Goal: Information Seeking & Learning: Learn about a topic

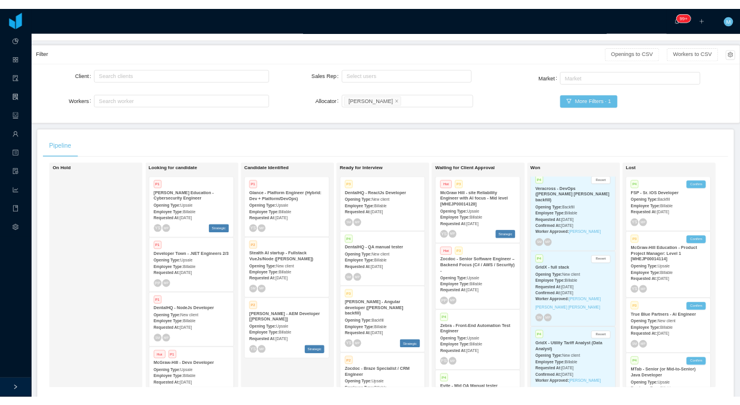
scroll to position [342, 0]
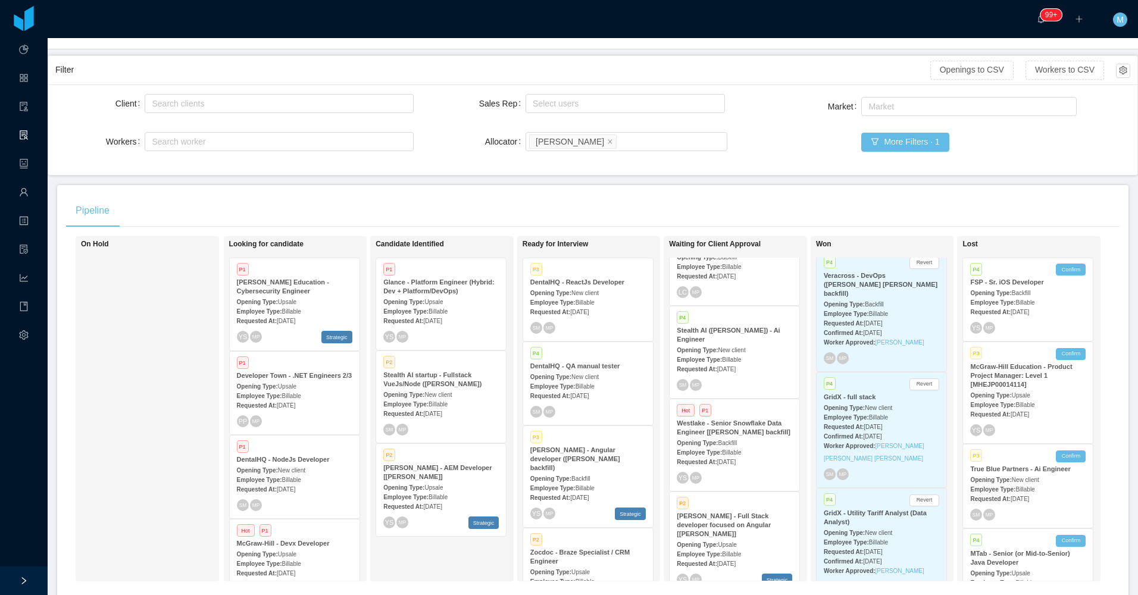
click at [671, 523] on div "P2 [PERSON_NAME] - Full Stack developer focused on Angular [[PERSON_NAME]] Open…" at bounding box center [735, 542] width 130 height 101
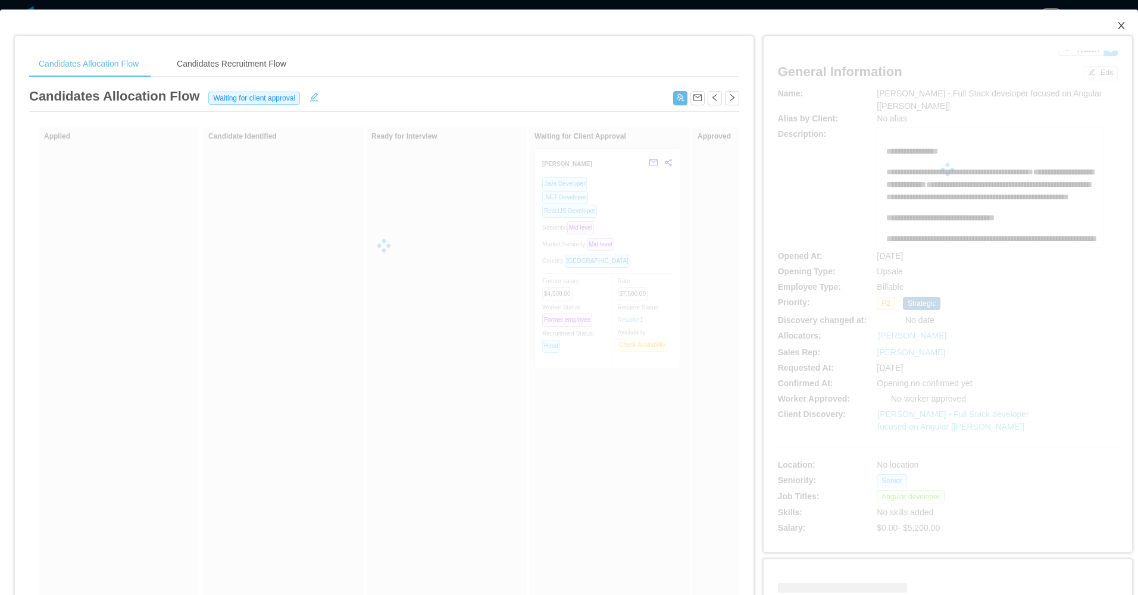
click at [1117, 27] on icon "icon: close" at bounding box center [1122, 26] width 10 height 10
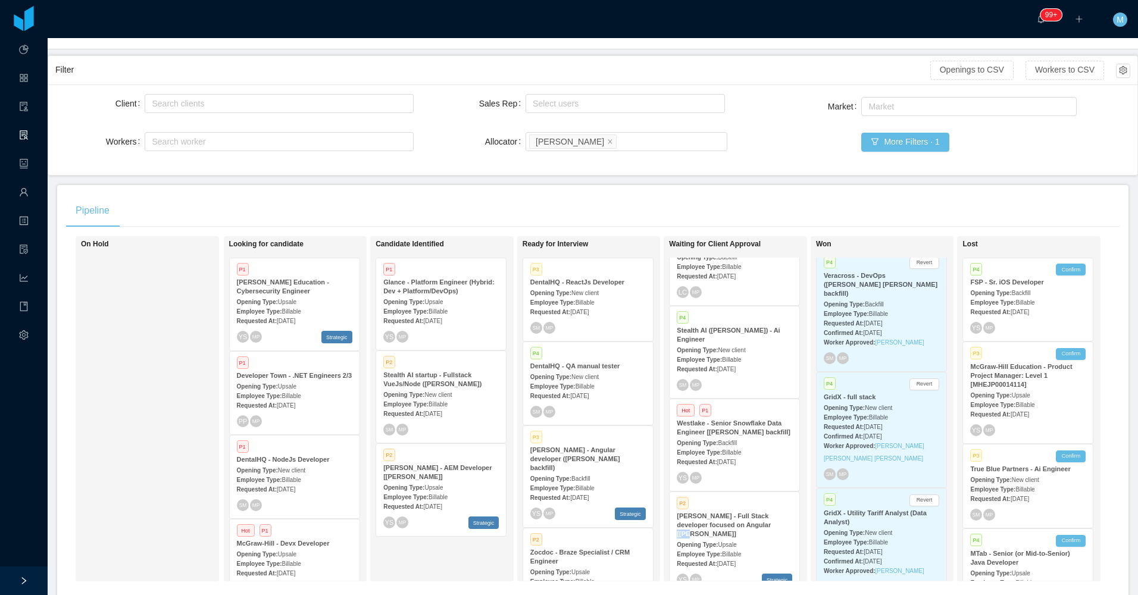
click at [732, 557] on div "Requested At: [DATE]" at bounding box center [734, 563] width 115 height 13
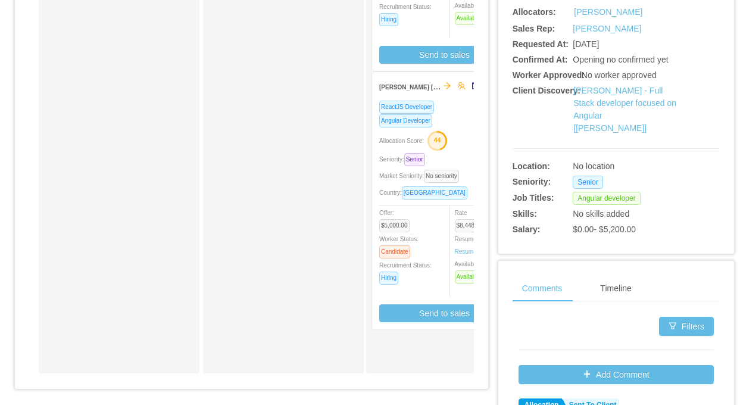
scroll to position [417, 0]
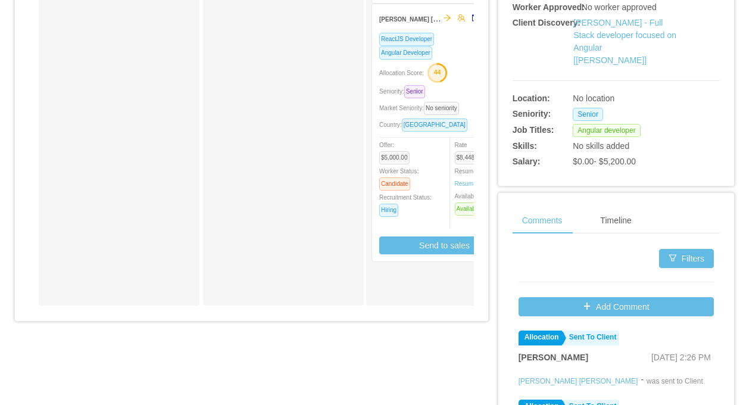
drag, startPoint x: 184, startPoint y: 324, endPoint x: 255, endPoint y: 321, distance: 71.5
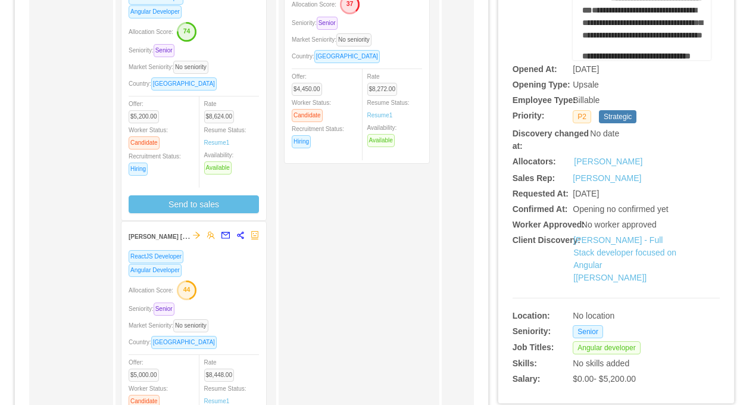
scroll to position [119, 0]
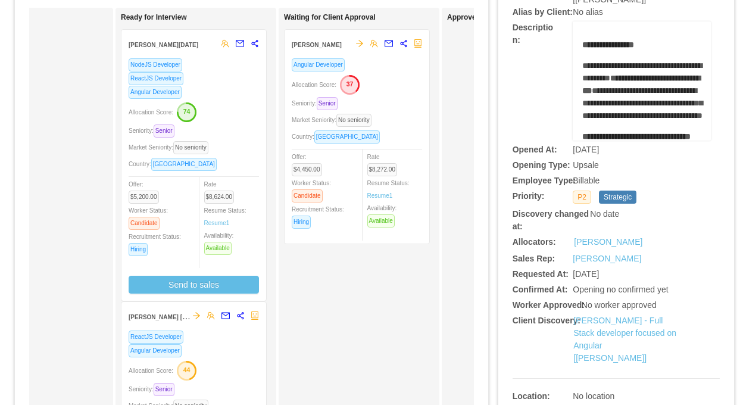
click at [234, 104] on div "Allocation Score: 74" at bounding box center [194, 111] width 130 height 19
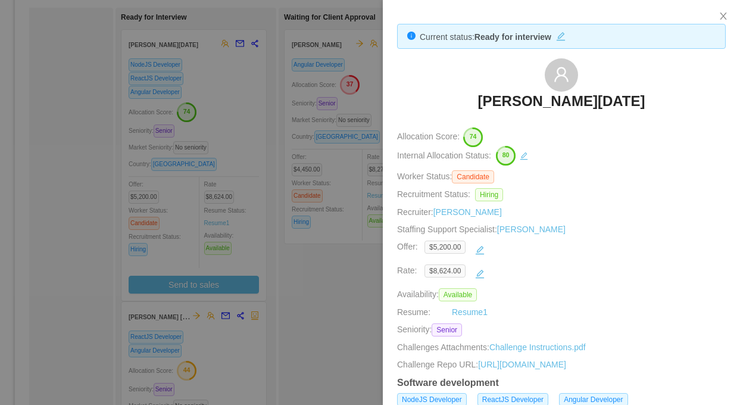
click at [270, 198] on div at bounding box center [370, 202] width 740 height 405
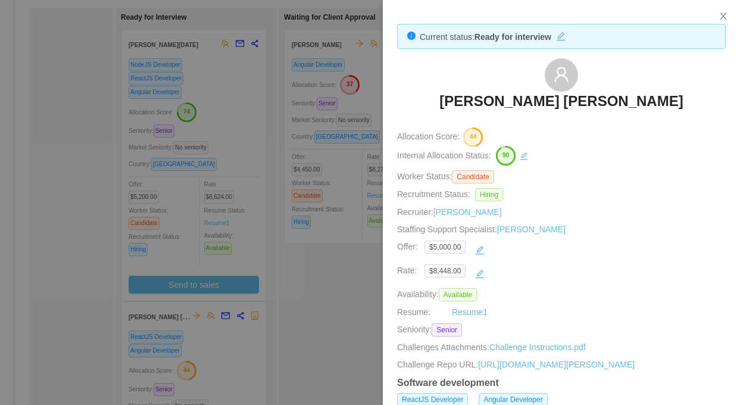
drag, startPoint x: 233, startPoint y: 336, endPoint x: 270, endPoint y: 304, distance: 48.5
click at [236, 335] on div at bounding box center [370, 202] width 740 height 405
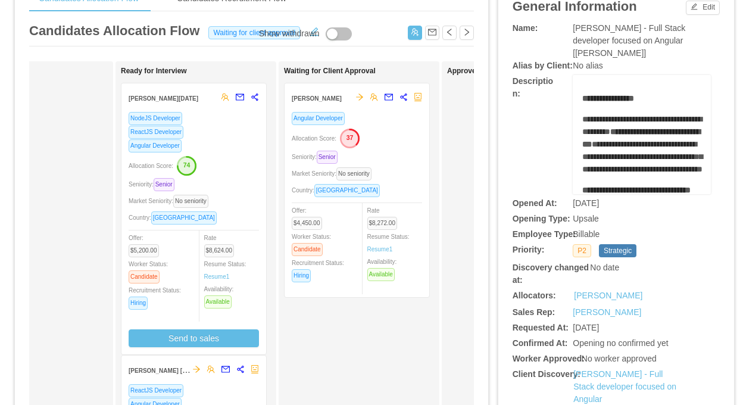
scroll to position [0, 0]
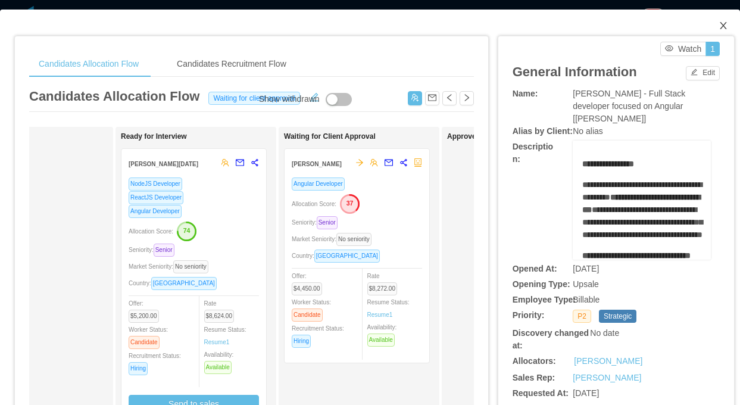
click at [716, 29] on span "Close" at bounding box center [723, 26] width 33 height 33
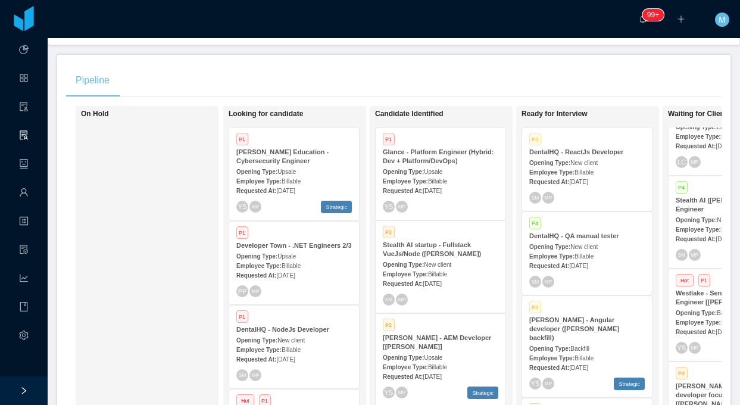
scroll to position [179, 0]
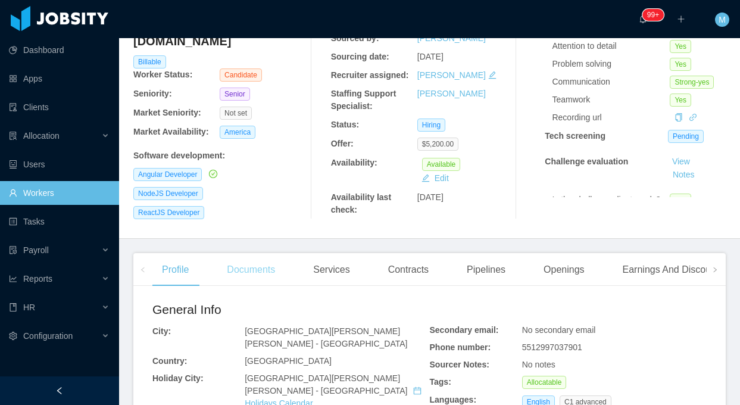
click at [267, 267] on div "Documents" at bounding box center [250, 269] width 67 height 33
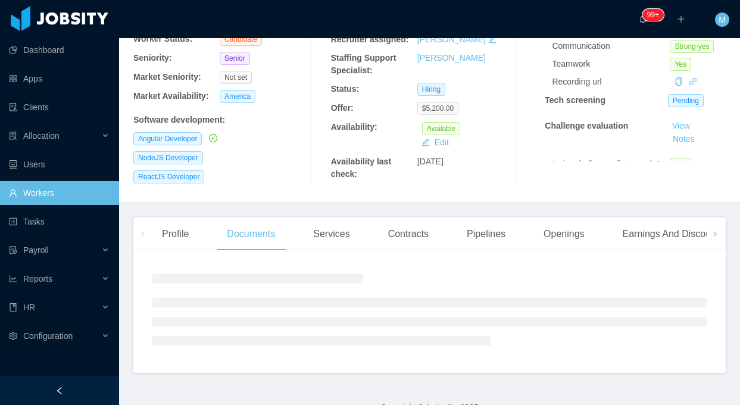
scroll to position [175, 0]
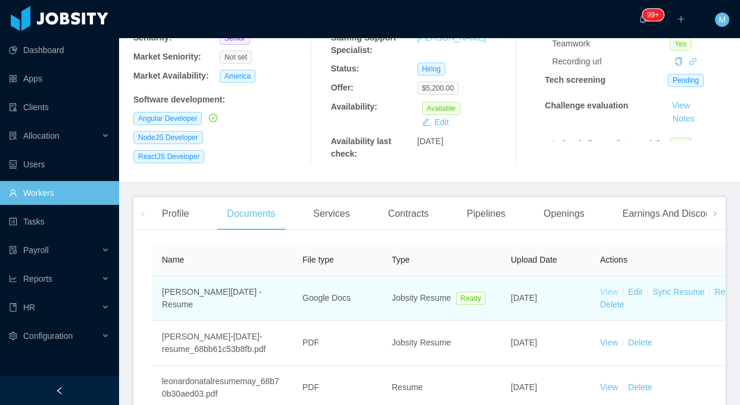
click at [610, 287] on link "View" at bounding box center [609, 292] width 18 height 10
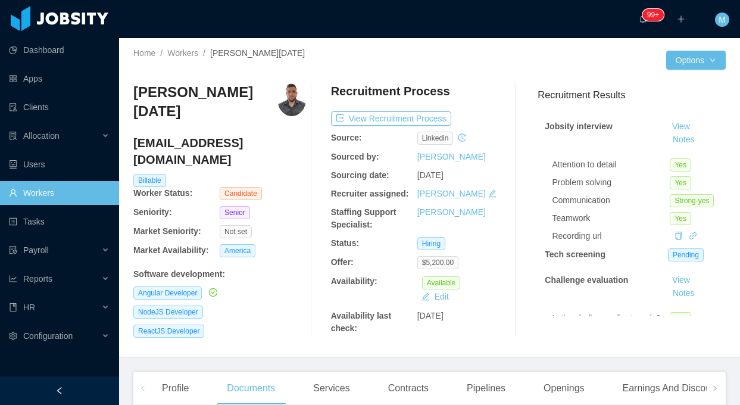
scroll to position [0, 0]
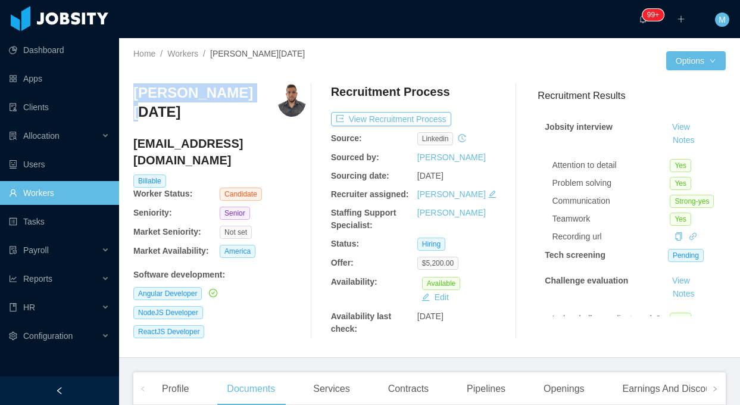
drag, startPoint x: 240, startPoint y: 98, endPoint x: 133, endPoint y: 99, distance: 107.1
click at [133, 99] on div "[PERSON_NAME][DATE]" at bounding box center [219, 106] width 173 height 46
copy h3 "[PERSON_NAME][DATE]"
click at [67, 380] on div at bounding box center [59, 390] width 119 height 29
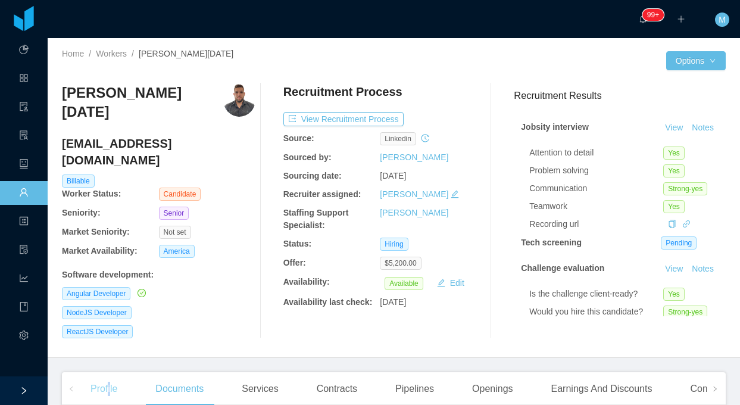
click at [110, 374] on div "Profile" at bounding box center [104, 388] width 46 height 33
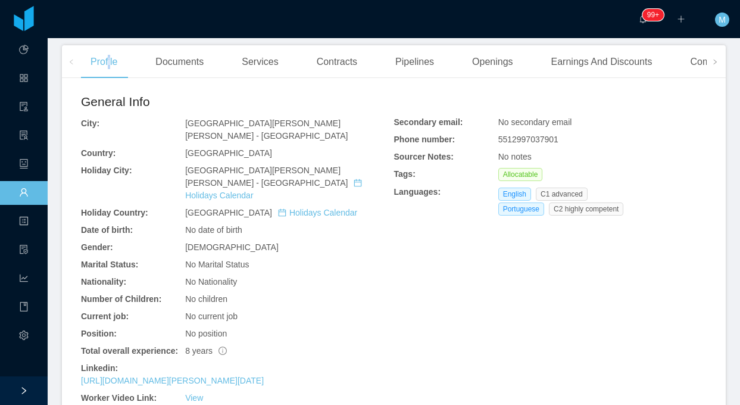
scroll to position [417, 0]
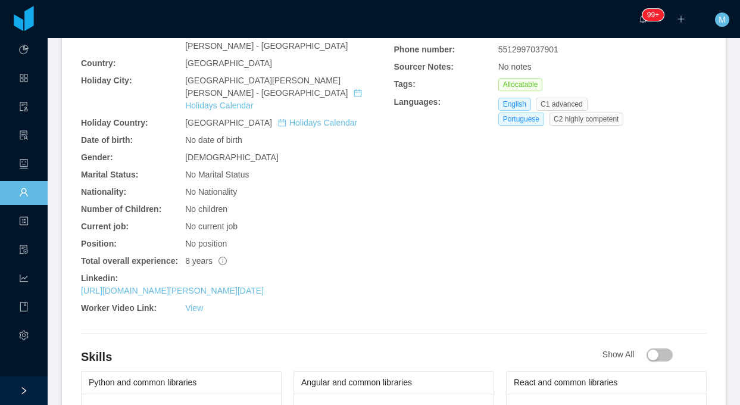
drag, startPoint x: 101, startPoint y: 235, endPoint x: 295, endPoint y: 239, distance: 194.1
click at [295, 239] on div "General Info City: São José dos Campos - São Paulo Country: Brazil Holiday City…" at bounding box center [394, 307] width 664 height 619
copy div "Linkedin: https://www.linkedin.com/in/leonardo-natal-631b7364"
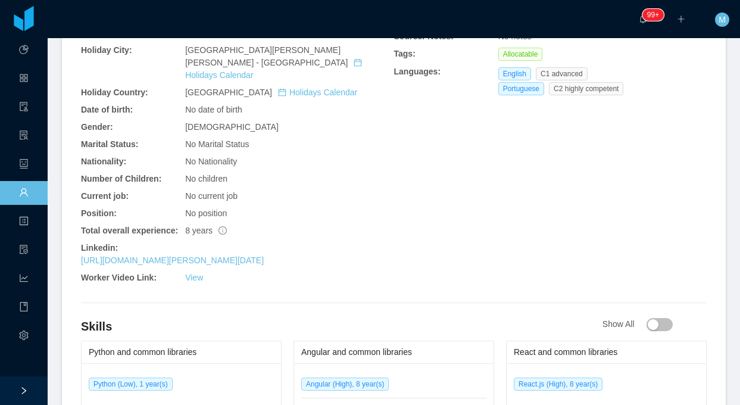
scroll to position [357, 0]
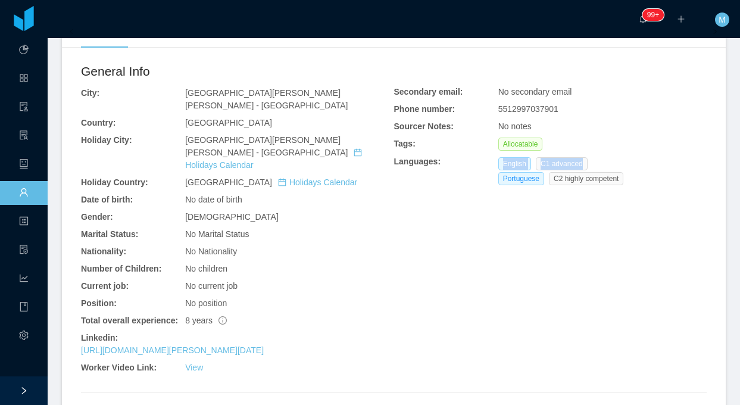
drag, startPoint x: 574, startPoint y: 143, endPoint x: 487, endPoint y: 139, distance: 87.6
click at [487, 139] on div "Secondary email: No secondary email Phone number: 5512997037901 Sourcer Notes: …" at bounding box center [550, 138] width 313 height 104
copy div "English C1 advanced"
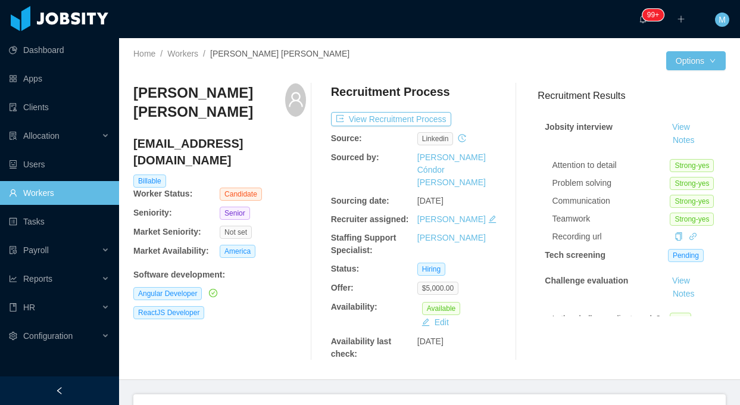
click at [248, 394] on div "Documents" at bounding box center [250, 410] width 67 height 33
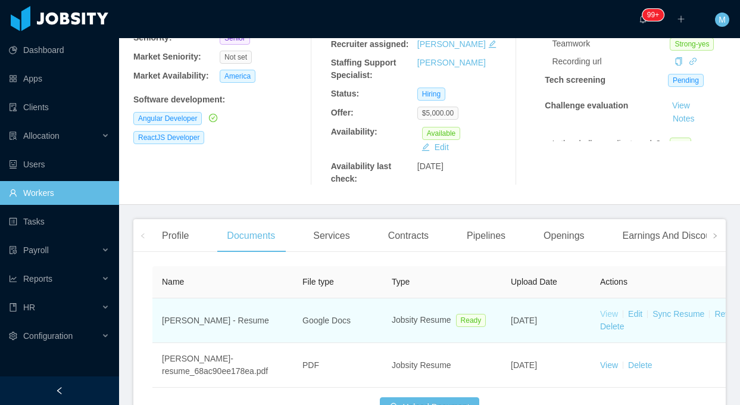
click at [613, 309] on link "View" at bounding box center [609, 314] width 18 height 10
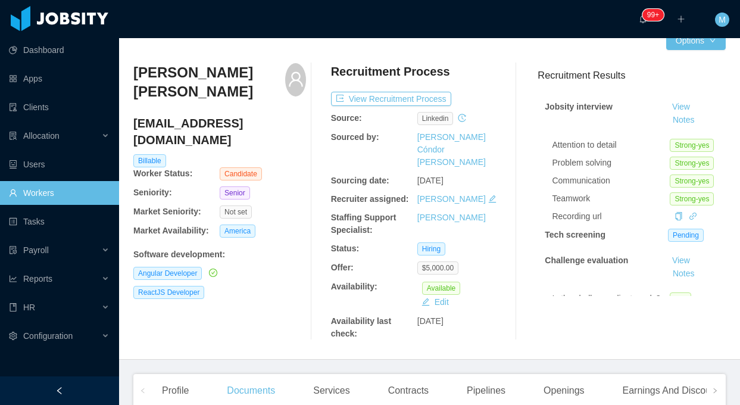
scroll to position [0, 0]
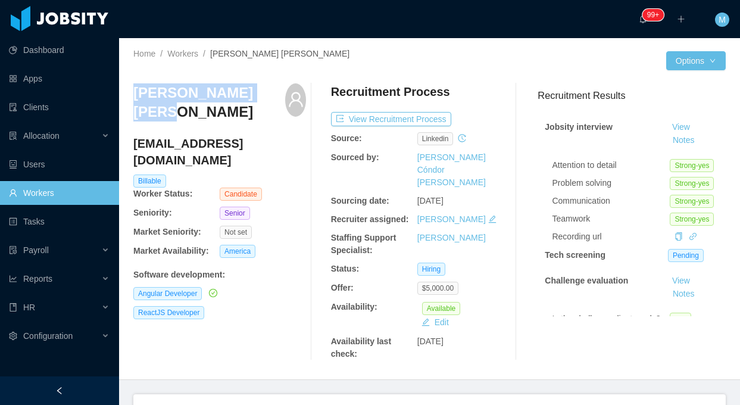
drag, startPoint x: 249, startPoint y: 95, endPoint x: 125, endPoint y: 102, distance: 124.1
click at [125, 102] on div "Home / Workers / Lucas Fraga Trentin / Options Lucas Fraga Trentin lucasfragatr…" at bounding box center [429, 209] width 621 height 342
copy h3 "[PERSON_NAME] [PERSON_NAME]"
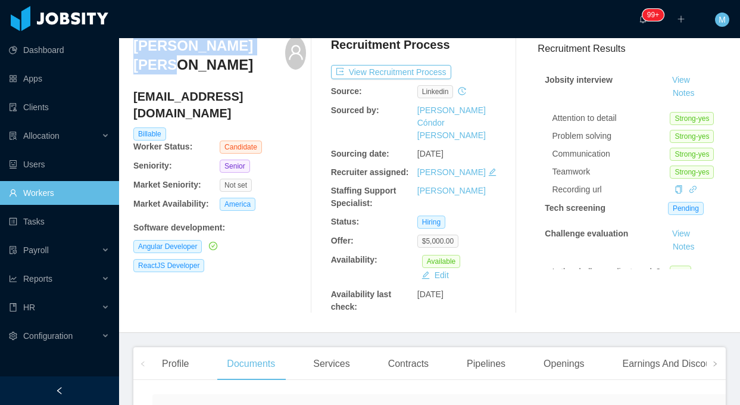
scroll to position [179, 0]
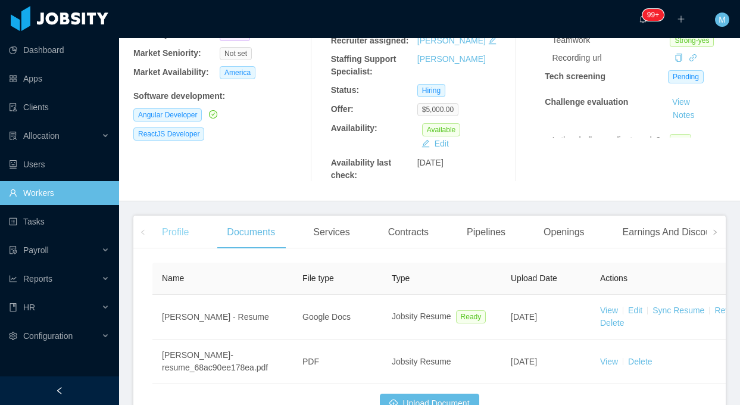
click at [189, 215] on div "Profile" at bounding box center [175, 231] width 46 height 33
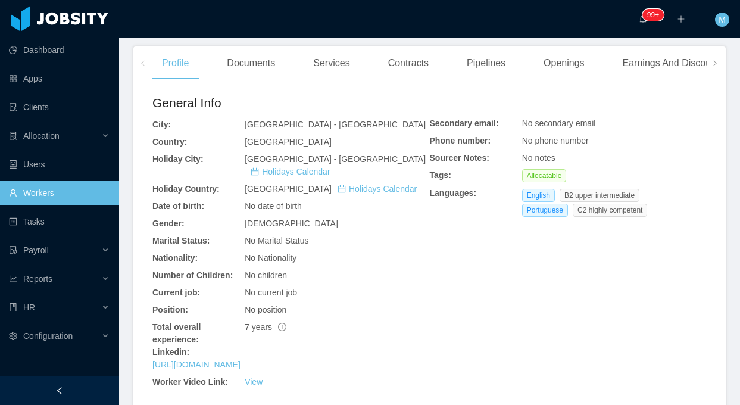
scroll to position [417, 0]
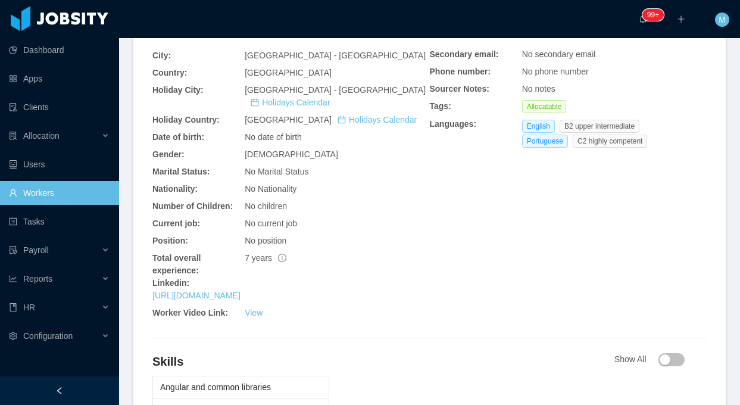
drag, startPoint x: 149, startPoint y: 255, endPoint x: 329, endPoint y: 266, distance: 180.1
click at [329, 266] on div "General Info City: Florianópolis - Santa Catarina Country: Brazil Holiday City:…" at bounding box center [429, 254] width 592 height 469
copy div "Linkedin: https://www.linkedin.com/in/lucastrentindev"
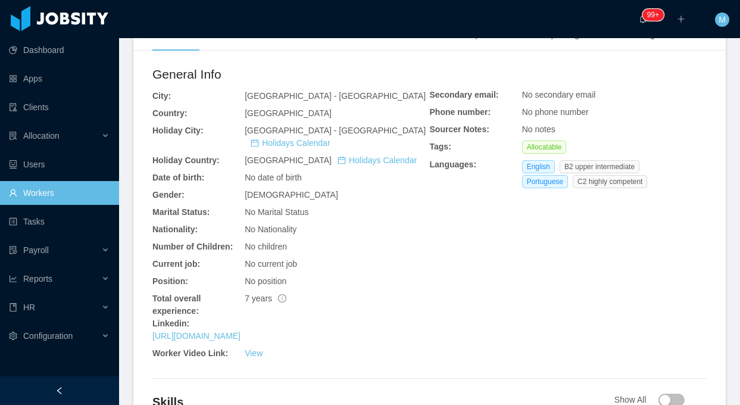
scroll to position [357, 0]
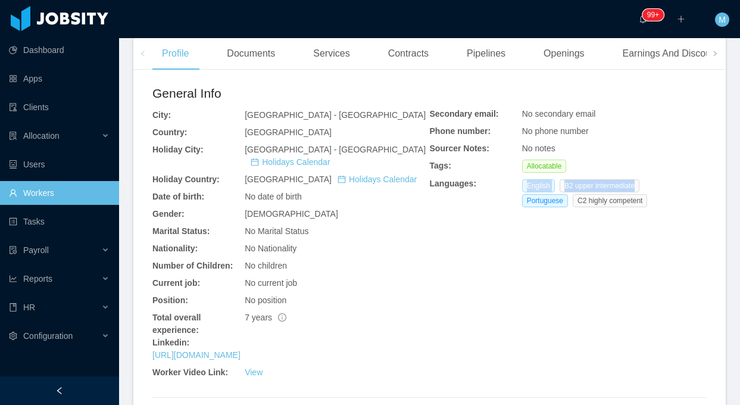
drag, startPoint x: 629, startPoint y: 163, endPoint x: 518, endPoint y: 164, distance: 111.3
click at [522, 179] on div "English B2 upper intermediate" at bounding box center [583, 185] width 122 height 13
copy div "English B2 upper intermediate"
